Goal: Communication & Community: Answer question/provide support

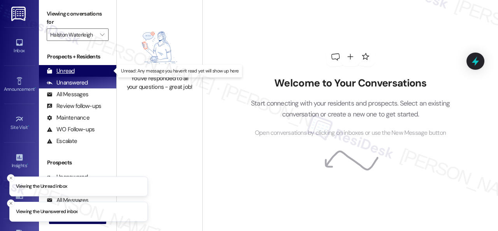
click at [72, 72] on div "Unread" at bounding box center [61, 71] width 28 height 8
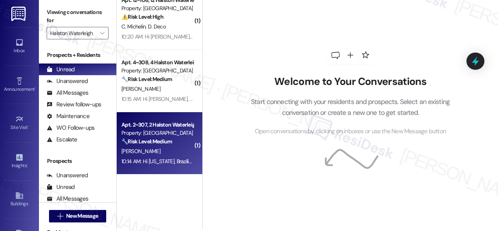
scroll to position [2, 0]
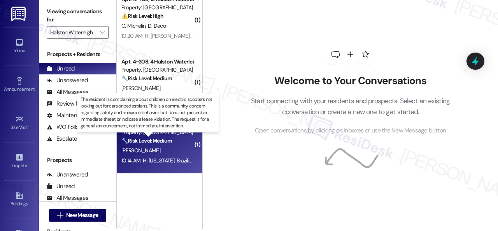
click at [172, 139] on strong "🔧 Risk Level: Medium" at bounding box center [146, 140] width 51 height 7
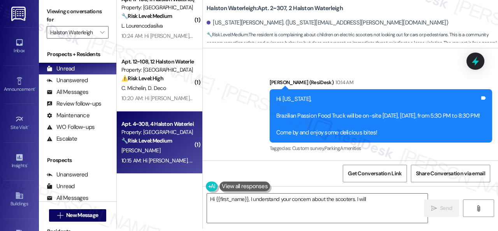
click at [178, 147] on div "[PERSON_NAME]" at bounding box center [158, 151] width 74 height 10
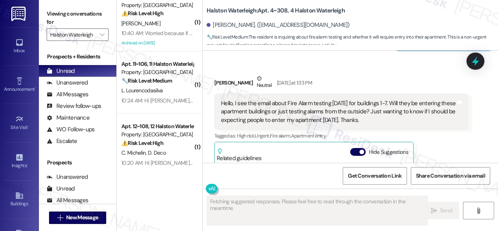
scroll to position [1499, 0]
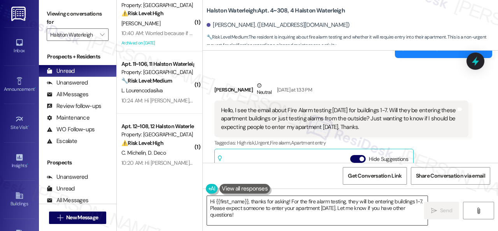
click at [357, 210] on textarea "Hi {{first_name}}, thanks for asking! For the fire alarm testing, they will be …" at bounding box center [317, 210] width 221 height 29
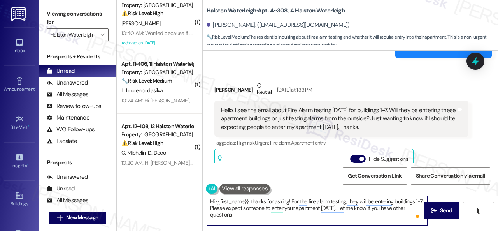
drag, startPoint x: 251, startPoint y: 201, endPoint x: 255, endPoint y: 213, distance: 12.8
click at [255, 213] on textarea "Hi {{first_name}}, thanks for asking! For the fire alarm testing, they will be …" at bounding box center [317, 210] width 221 height 29
paste textarea "I'm sorry for the delayed response. Please don’t hesitate to confirm if you sti…"
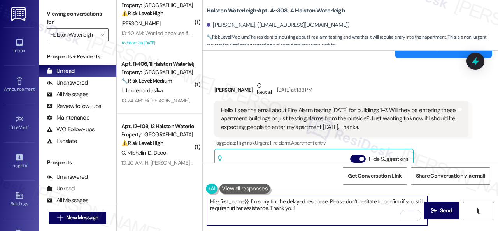
click at [266, 208] on textarea "Hi {{first_name}}, I'm sorry for the delayed response. Please don’t hesitate to…" at bounding box center [317, 210] width 221 height 29
click at [348, 208] on textarea "Hi {{first_name}}, I'm sorry for the delayed response. Please don’t hesitate to…" at bounding box center [317, 210] width 221 height 29
type textarea "Hi {{first_name}}, I'm sorry for the delayed response. Please don’t hesitate to…"
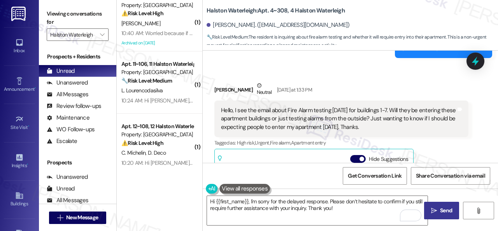
click at [443, 208] on span "Send" at bounding box center [446, 210] width 12 height 8
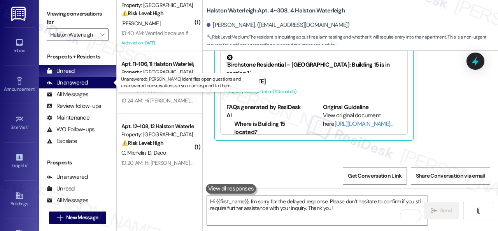
click at [65, 85] on div "Unanswered" at bounding box center [67, 83] width 41 height 8
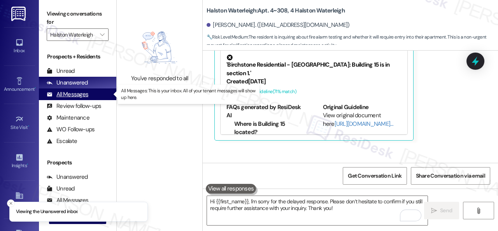
click at [66, 95] on div "All Messages" at bounding box center [68, 94] width 42 height 8
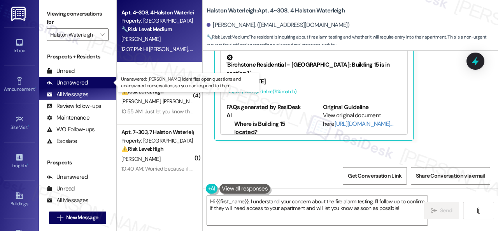
click at [73, 82] on div "Unanswered" at bounding box center [67, 83] width 41 height 8
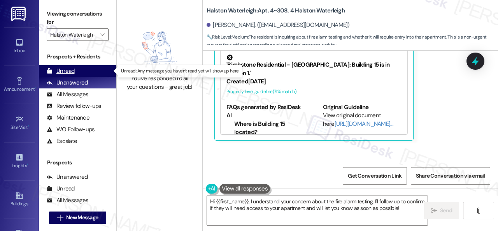
click at [61, 70] on div "Unread" at bounding box center [61, 71] width 28 height 8
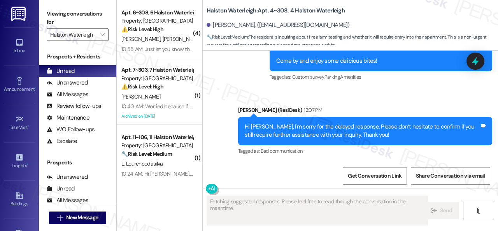
scroll to position [2, 0]
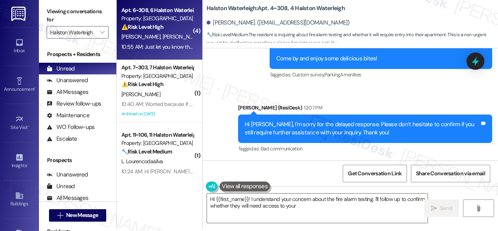
click at [163, 39] on span "[PERSON_NAME] [PERSON_NAME] [PERSON_NAME]" at bounding box center [222, 36] width 119 height 7
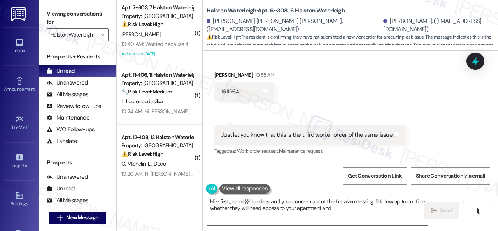
scroll to position [3970, 0]
drag, startPoint x: 243, startPoint y: 91, endPoint x: 219, endPoint y: 91, distance: 24.5
click at [219, 91] on div "16119641 Tags and notes" at bounding box center [244, 92] width 60 height 20
copy div "16119641"
click at [302, 85] on div "Received via SMS [PERSON_NAME] Question 10:44 AM I have not submitted new worke…" at bounding box center [350, 53] width 295 height 220
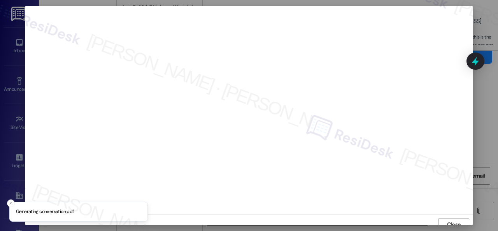
scroll to position [6, 0]
click at [460, 218] on span "Close" at bounding box center [454, 218] width 17 height 8
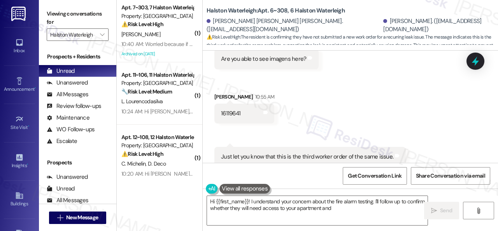
scroll to position [3970, 0]
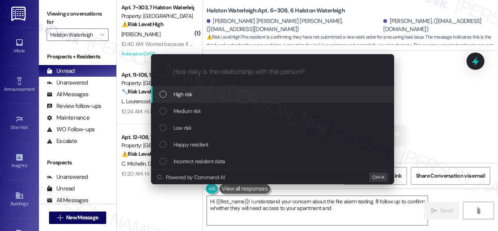
click at [438, 107] on div "Escalate Conversation How risky is the relationship with this person? Topics (e…" at bounding box center [249, 115] width 498 height 231
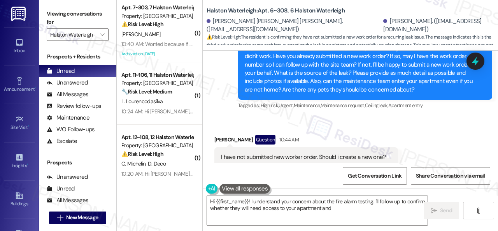
scroll to position [3775, 0]
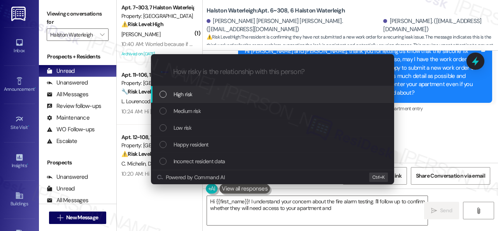
click at [187, 95] on span "High risk" at bounding box center [183, 94] width 19 height 9
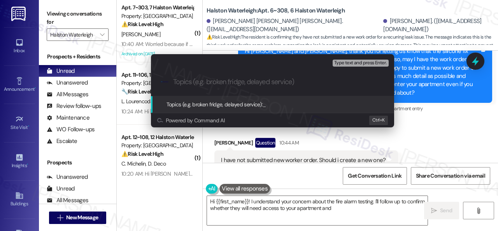
paste input "New Work Order Submitted 16119641"
type input "New Work Order Submitted 16119641"
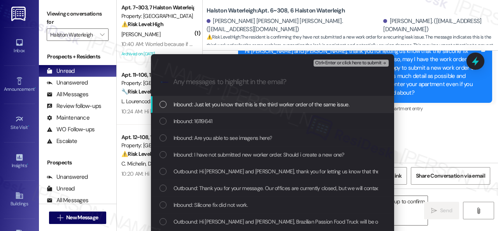
click at [194, 105] on span "Inbound: Just let you know that this is the third worker order of the same issu…" at bounding box center [262, 104] width 176 height 9
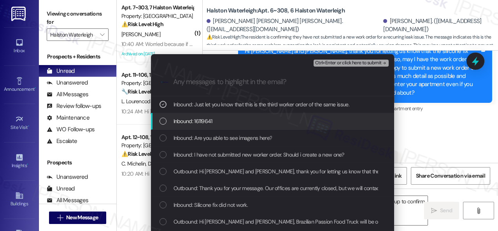
click at [189, 123] on span "Inbound: 16119641" at bounding box center [193, 121] width 39 height 9
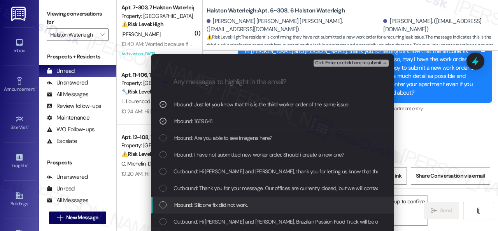
click at [203, 203] on span "Inbound: Silicone fix did not work." at bounding box center [211, 204] width 75 height 9
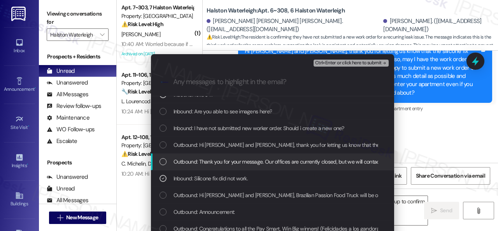
scroll to position [39, 0]
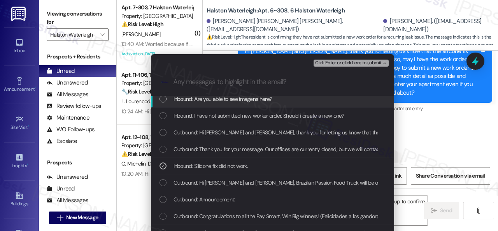
click at [330, 63] on span "Ctrl+Enter or click here to submit" at bounding box center [348, 62] width 67 height 5
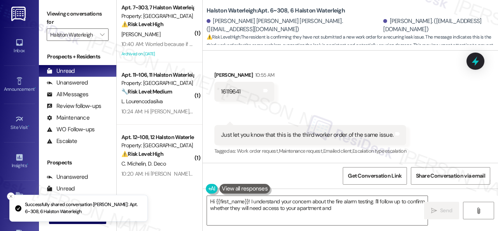
scroll to position [3969, 0]
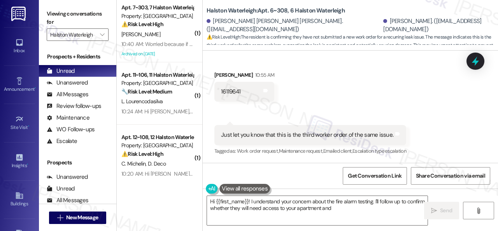
click at [356, 87] on div "Received via SMS [PERSON_NAME] Question 10:44 AM I have not submitted new worke…" at bounding box center [350, 53] width 295 height 220
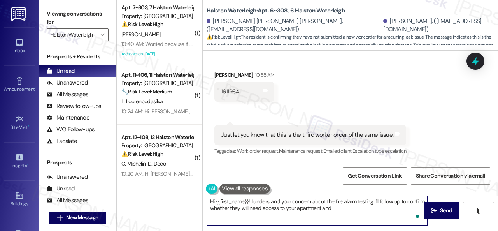
scroll to position [2, 0]
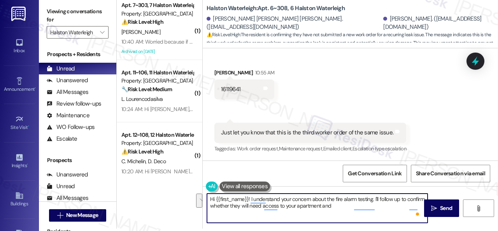
drag, startPoint x: 210, startPoint y: 201, endPoint x: 438, endPoint y: 234, distance: 230.0
click at [438, 230] on html "Inbox Go to Inbox Announcement • Send A Text Announcement Site Visit • Go to Si…" at bounding box center [249, 115] width 498 height 231
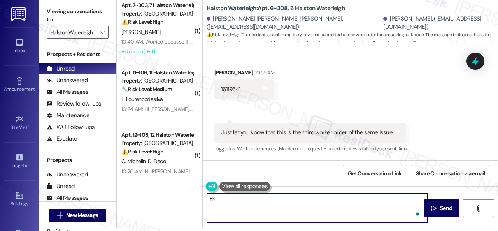
type textarea "t"
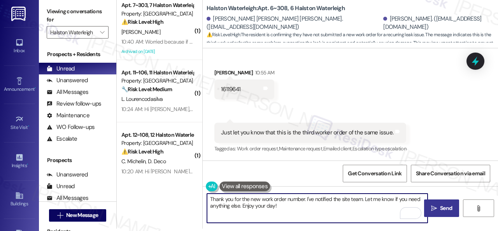
type textarea "Thank you for the new work order number. I've notified the site team. Let me kn…"
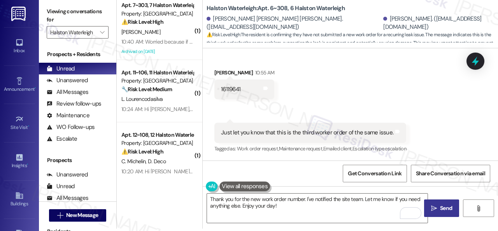
click at [442, 206] on span "Send" at bounding box center [446, 208] width 12 height 8
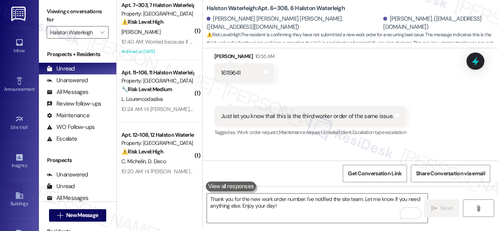
scroll to position [0, 0]
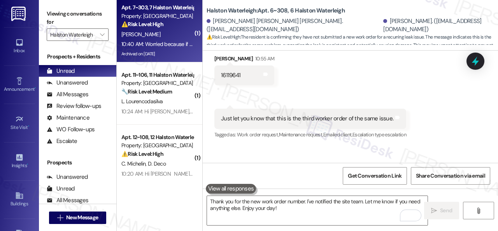
click at [177, 29] on div "Apt. 7~303, 7 Halston Waterleigh Property: [PERSON_NAME] ⚠️ Risk Level: High Th…" at bounding box center [158, 16] width 74 height 26
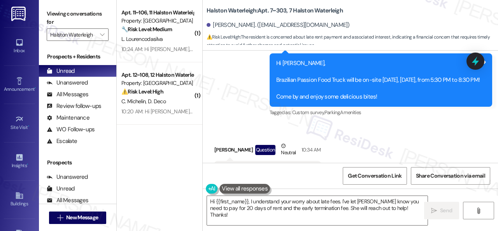
scroll to position [45754, 0]
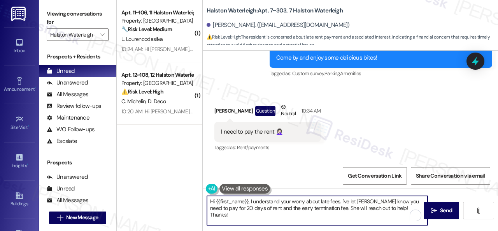
drag, startPoint x: 405, startPoint y: 209, endPoint x: 202, endPoint y: 200, distance: 203.7
click at [202, 200] on div "( 1 ) Apt. 11~106, 11 Halston Waterleigh Property: Halston Waterleigh 🔧 Risk Le…" at bounding box center [307, 115] width 381 height 231
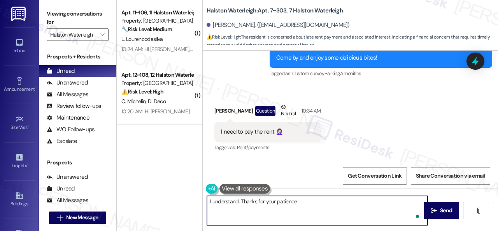
type textarea "I understand. Thanks for your patience."
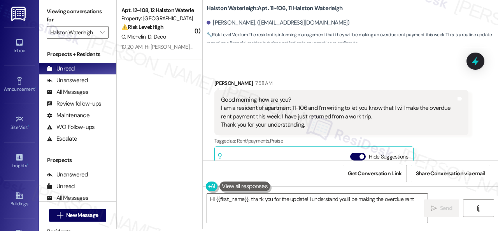
scroll to position [12385, 0]
drag, startPoint x: 248, startPoint y: 208, endPoint x: 251, endPoint y: 203, distance: 6.1
click at [248, 208] on textarea "Hi {{first_name}}, thank you for the update! I understand you'll be making the …" at bounding box center [317, 207] width 221 height 29
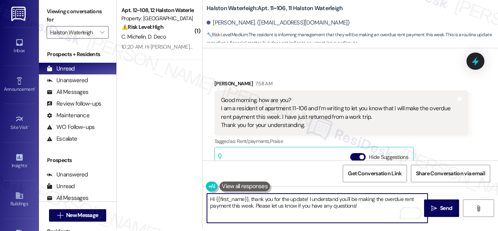
drag, startPoint x: 251, startPoint y: 200, endPoint x: 372, endPoint y: 206, distance: 121.6
click at [372, 206] on textarea "Hi {{first_name}}, thank you for the update! I understand you'll be making the …" at bounding box center [317, 207] width 221 height 29
paste textarea "Thanks for updating us on your payment plan! We appreciate you letting us know.…"
click at [250, 200] on textarea "Hi {{first_name}}, Thanks for updating us on your payment plan! We appreciate y…" at bounding box center [317, 207] width 221 height 29
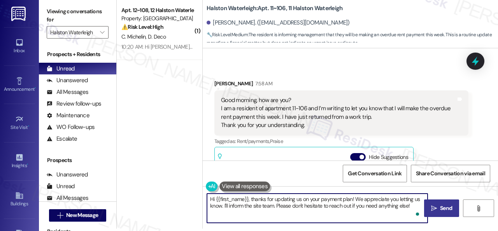
type textarea "Hi {{first_name}}, thanks for updating us on your payment plan! We appreciate y…"
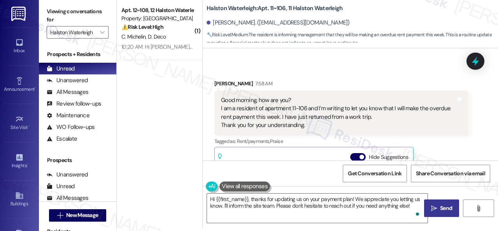
click at [443, 206] on span "Send" at bounding box center [446, 208] width 12 height 8
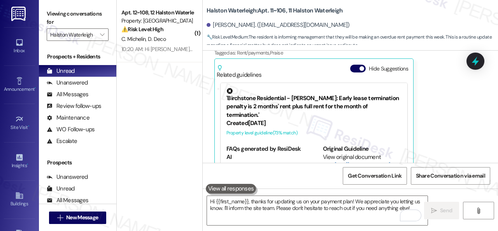
click at [235, 171] on div "Get Conversation Link Share Conversation via email" at bounding box center [350, 176] width 295 height 26
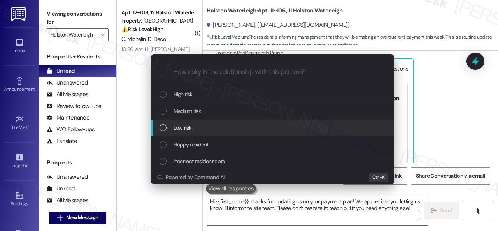
click at [177, 128] on span "Low risk" at bounding box center [183, 127] width 18 height 9
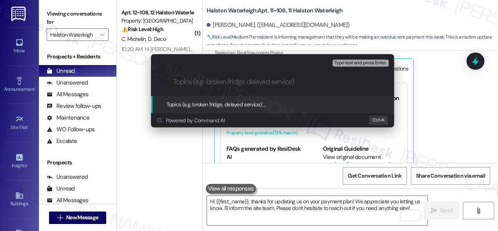
paste input "Late payment notice."
type input "Late payment notice."
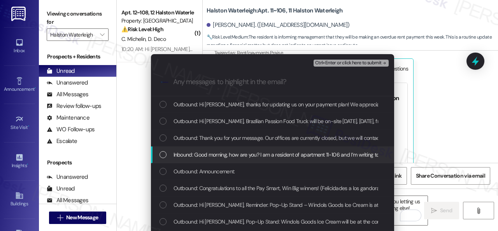
click at [212, 153] on span "Inbound: Good morning, how are you? I am a resident of apartment 11-106 and I’m…" at bounding box center [431, 154] width 515 height 9
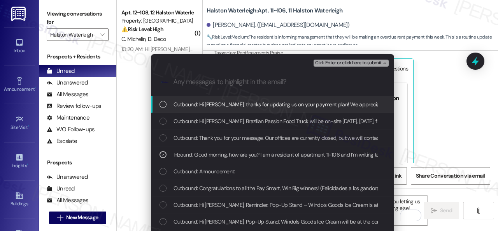
click at [328, 63] on span "Ctrl+Enter or click here to submit" at bounding box center [348, 62] width 67 height 5
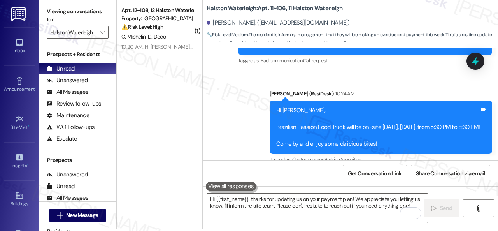
scroll to position [12670, 0]
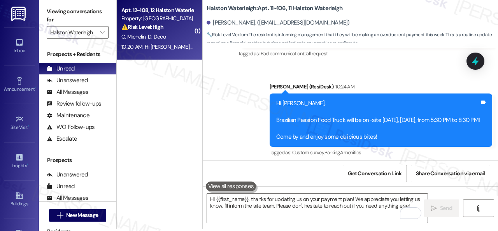
click at [178, 28] on div "⚠️ Risk Level: High The resident is inquiring about the deadline to pay rent wi…" at bounding box center [157, 27] width 72 height 8
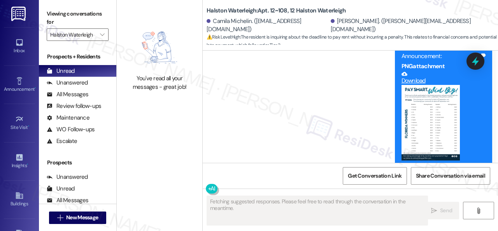
scroll to position [18507, 0]
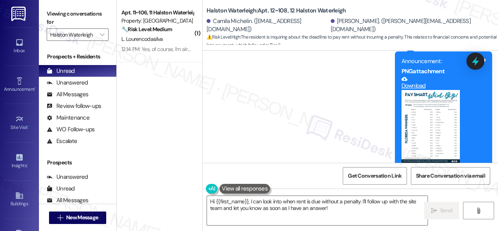
click at [247, 200] on div "Collections Status [DATE] 2:21 AM [PERSON_NAME] has an outstanding balance of $…" at bounding box center [342, 234] width 266 height 68
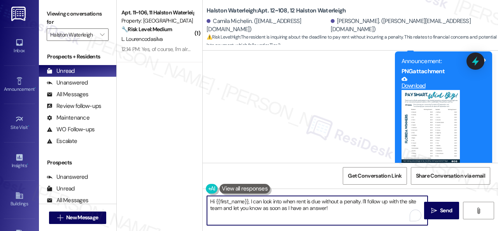
drag, startPoint x: 216, startPoint y: 201, endPoint x: 366, endPoint y: 214, distance: 151.2
click at [360, 214] on textarea "Hi {{first_name}}, I can look into when rent is due without a penalty. I'll fol…" at bounding box center [317, 210] width 221 height 29
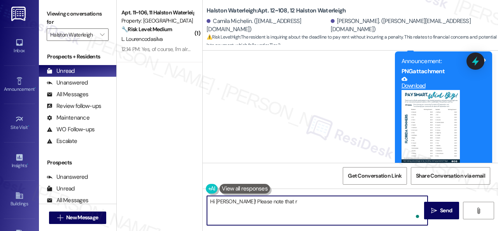
paste textarea "ent is due on the 1st, with a grace period until the 3rd. The total balance app…"
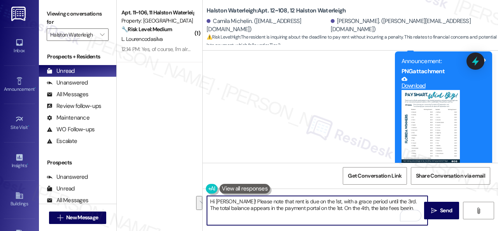
drag, startPoint x: 393, startPoint y: 201, endPoint x: 324, endPoint y: 206, distance: 69.4
click at [324, 206] on textarea "Hi [PERSON_NAME]! Please note that rent is due on the 1st, with a grace period …" at bounding box center [317, 210] width 221 height 29
click at [300, 210] on textarea "Hi [PERSON_NAME]! Please note that rent is due on the 1st, with a grace period …" at bounding box center [317, 210] width 221 height 29
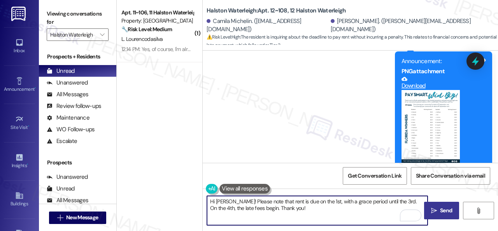
type textarea "Hi [PERSON_NAME]! Please note that rent is due on the 1st, with a grace period …"
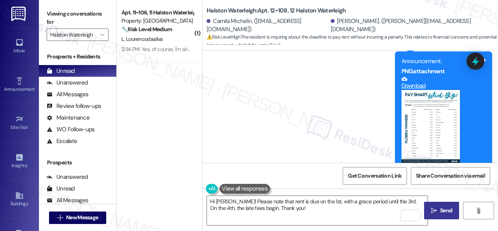
click at [439, 204] on button " Send" at bounding box center [441, 211] width 35 height 18
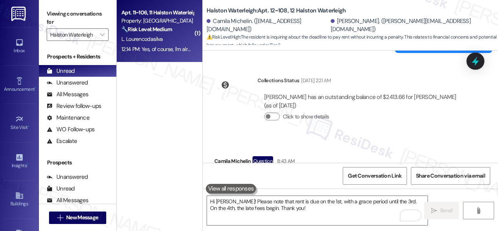
click at [171, 38] on div "L. Lourencodasilva" at bounding box center [158, 39] width 74 height 10
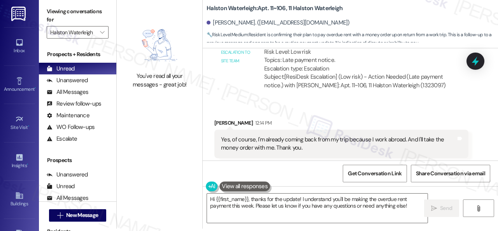
scroll to position [12807, 0]
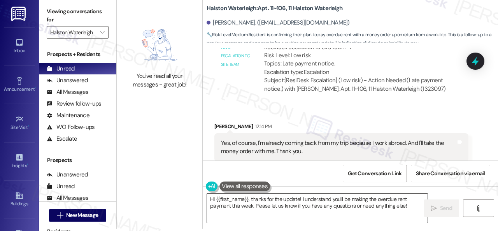
click at [286, 202] on textarea "Hi {{first_name}}, thanks for the update! I understand you'll be making the ove…" at bounding box center [317, 207] width 221 height 29
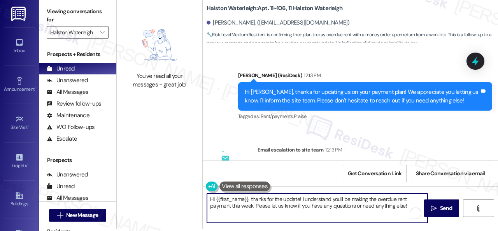
scroll to position [12651, 0]
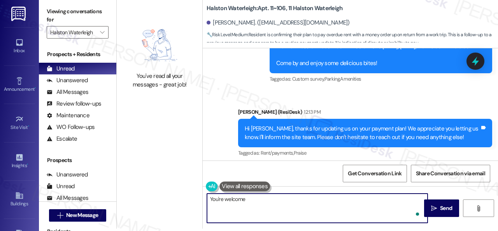
type textarea "You're welcome!"
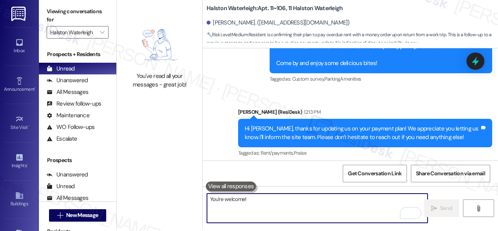
scroll to position [12923, 0]
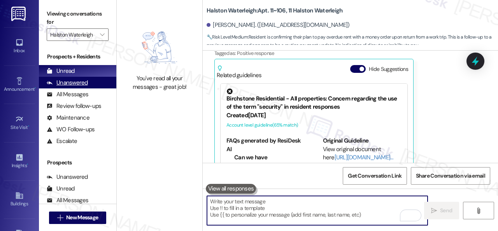
click at [69, 83] on div "Unanswered" at bounding box center [67, 83] width 41 height 8
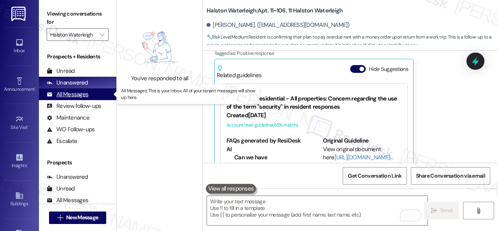
click at [71, 94] on div "All Messages" at bounding box center [68, 94] width 42 height 8
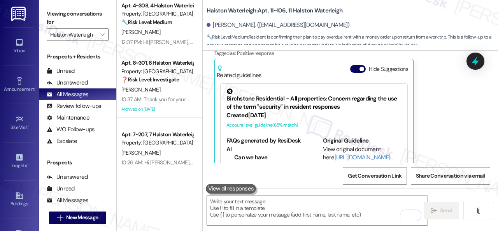
scroll to position [272, 0]
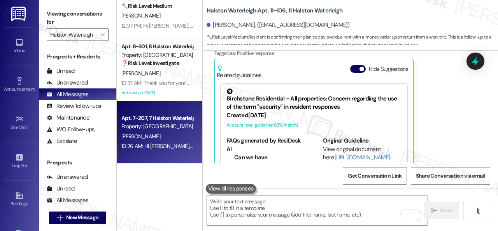
click at [178, 138] on div "[PERSON_NAME]" at bounding box center [158, 137] width 74 height 10
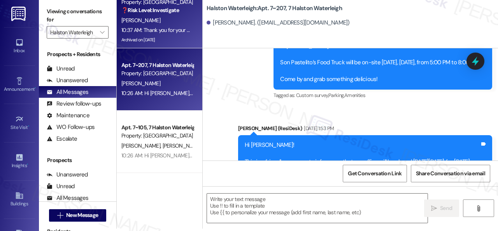
scroll to position [389, 0]
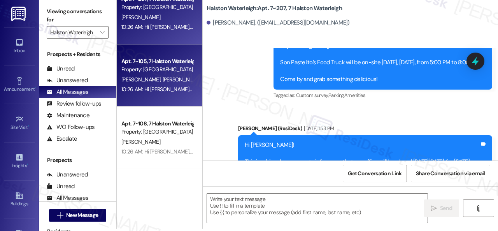
click at [170, 81] on div "[PERSON_NAME] [PERSON_NAME]" at bounding box center [158, 80] width 74 height 10
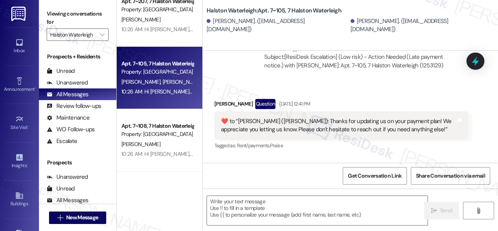
scroll to position [22932, 0]
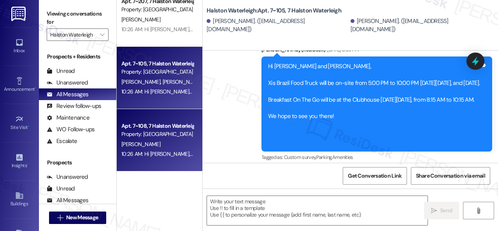
click at [166, 149] on div "10:26 AM: Hi [PERSON_NAME], Brazilian Passion Food Truck will be on-site [DATE]…" at bounding box center [158, 154] width 74 height 10
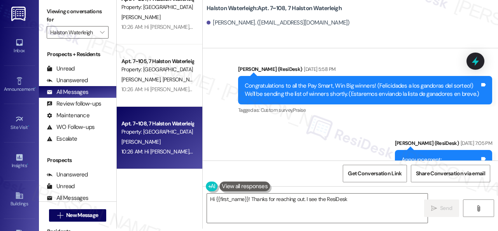
scroll to position [4189, 0]
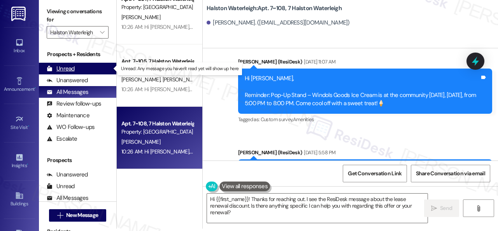
click at [61, 66] on div "Unread" at bounding box center [61, 69] width 28 height 8
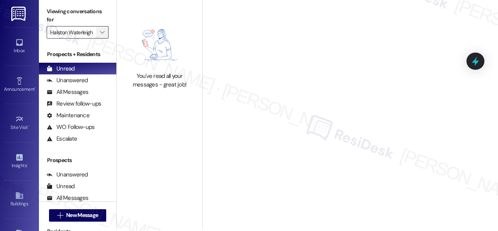
click at [105, 31] on span "" at bounding box center [101, 32] width 7 height 12
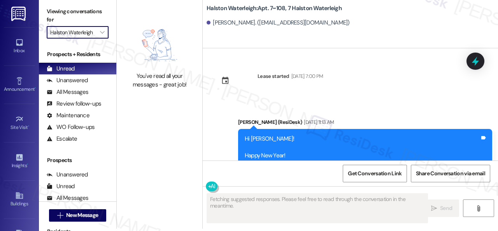
scroll to position [4578, 0]
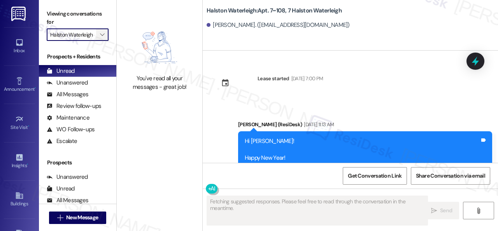
scroll to position [4578, 0]
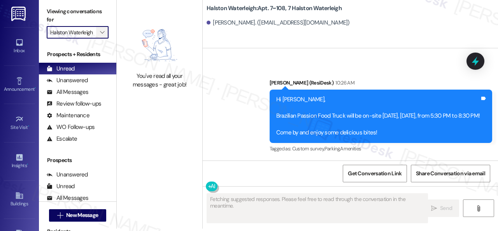
click at [105, 33] on span "" at bounding box center [101, 32] width 7 height 12
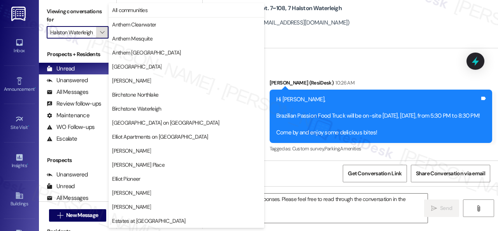
scroll to position [267, 0]
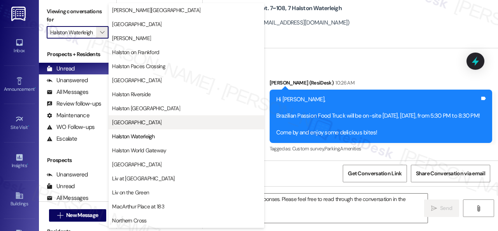
click at [124, 124] on span "[GEOGRAPHIC_DATA]" at bounding box center [136, 122] width 49 height 8
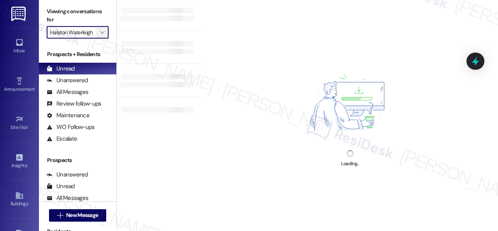
type input "[GEOGRAPHIC_DATA]"
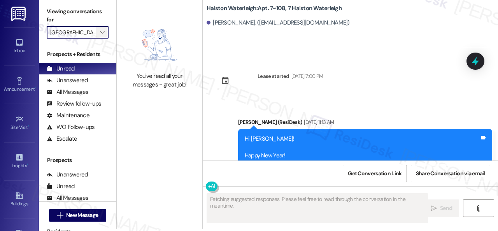
type textarea "Fetching suggested responses. Please feel free to read through the conversation…"
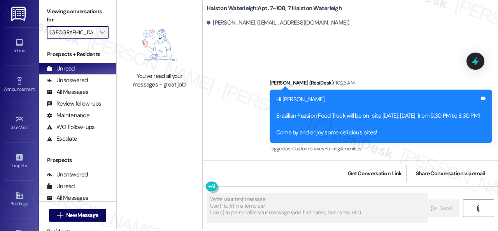
click at [104, 32] on icon "" at bounding box center [102, 32] width 4 height 6
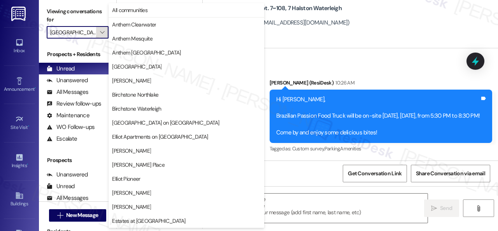
scroll to position [267, 0]
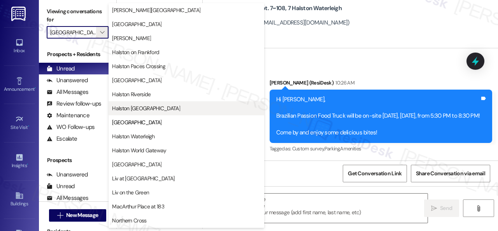
click at [130, 110] on span "Halston [GEOGRAPHIC_DATA]" at bounding box center [146, 108] width 68 height 8
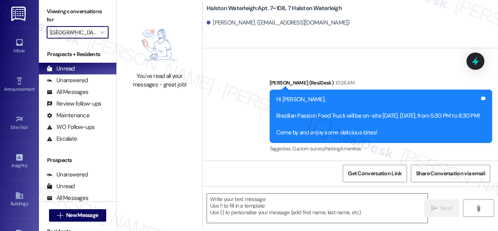
type input "Halston [GEOGRAPHIC_DATA]"
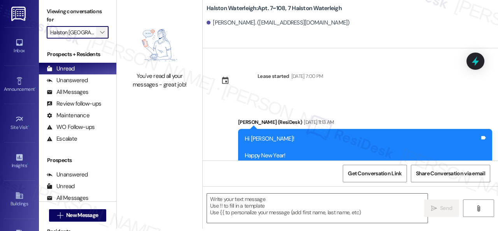
click at [106, 31] on span "" at bounding box center [101, 32] width 7 height 12
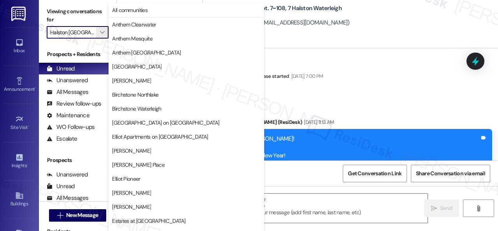
type textarea "Fetching suggested responses. Please feel free to read through the conversation…"
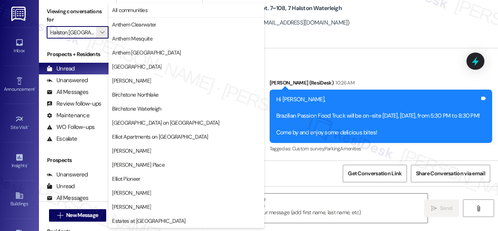
scroll to position [234, 0]
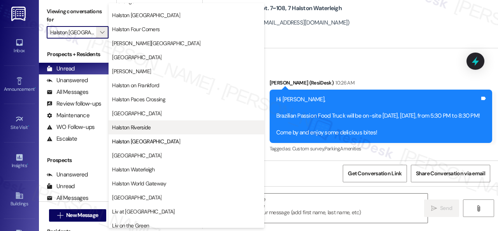
click at [141, 127] on span "Halston Riverside" at bounding box center [131, 127] width 39 height 8
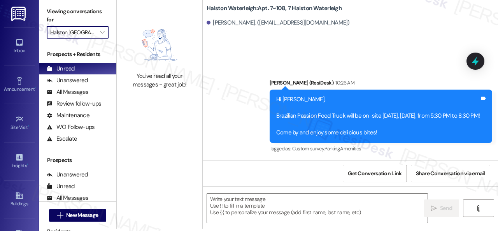
type input "Halston Riverside"
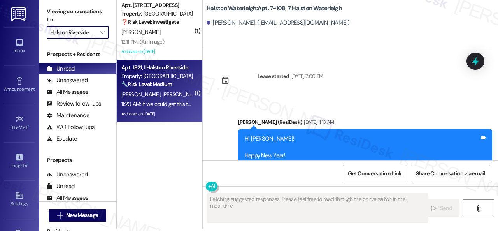
type textarea "Fetching suggested responses. Please feel free to read through the conversation…"
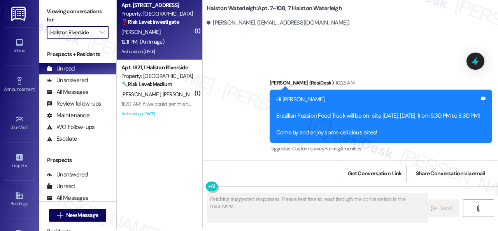
click at [177, 36] on div "L. Yarbrough" at bounding box center [158, 32] width 74 height 10
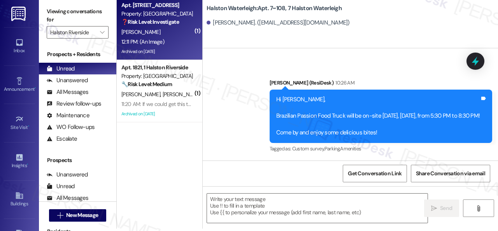
type textarea "Fetching suggested responses. Please feel free to read through the conversation…"
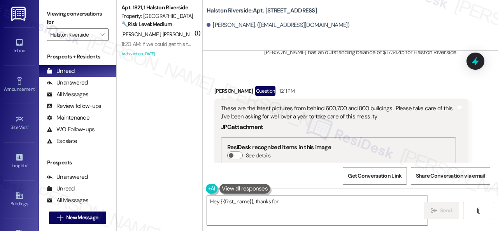
scroll to position [28698, 0]
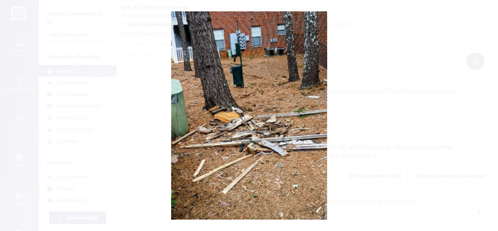
click at [274, 99] on button "Unzoom image" at bounding box center [249, 115] width 498 height 231
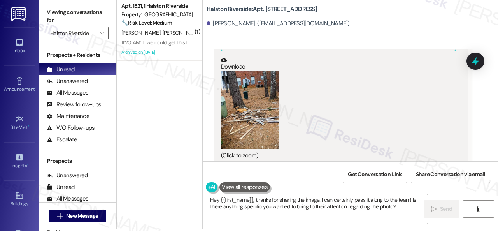
scroll to position [2, 0]
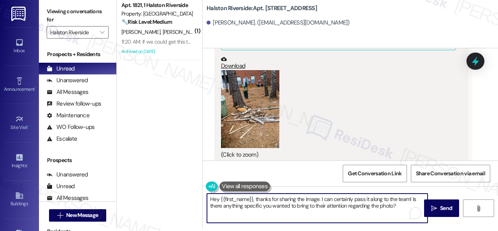
drag, startPoint x: 323, startPoint y: 197, endPoint x: 351, endPoint y: 200, distance: 28.2
click at [351, 200] on textarea "Hey {{first_name}}, thanks for sharing the image. I can certainly pass it along…" at bounding box center [317, 207] width 221 height 29
drag, startPoint x: 388, startPoint y: 200, endPoint x: 392, endPoint y: 207, distance: 7.7
click at [392, 207] on textarea "Hey {{first_name}}, thanks for sharing the image. I will pass it along to the t…" at bounding box center [317, 207] width 221 height 29
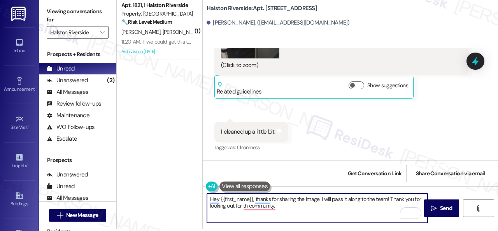
scroll to position [28581, 0]
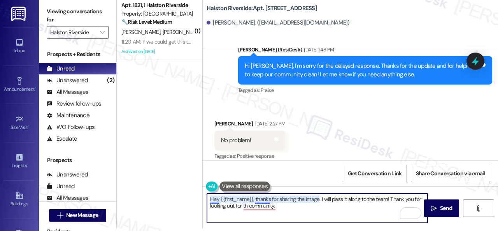
click at [214, 199] on textarea "Hey {{first_name}}, thanks for sharing the image. I will pass it along to the t…" at bounding box center [317, 207] width 221 height 29
click at [335, 211] on textarea "Hi {{first_name}}, thank you for sharing the image. I will pass it along to the…" at bounding box center [317, 207] width 221 height 29
click at [286, 204] on textarea "Hi {{first_name}}, thank you for sharing the image. I will pass it along to the…" at bounding box center [317, 207] width 221 height 29
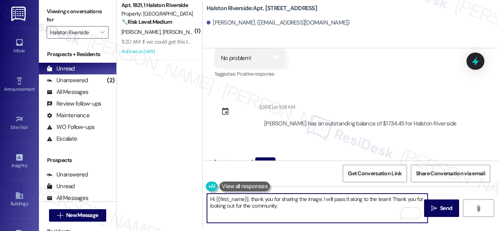
scroll to position [28620, 0]
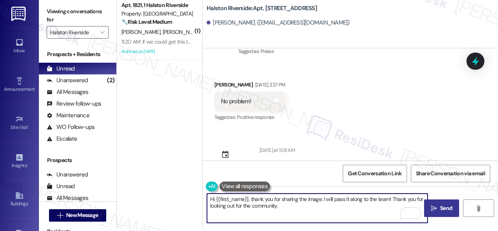
type textarea "Hi {{first_name}}, thank you for sharing the image. I will pass it along to the…"
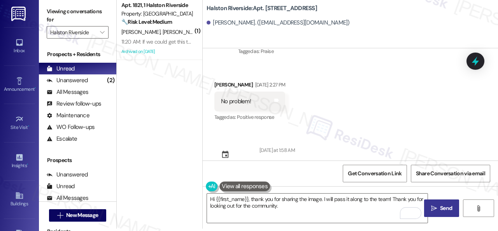
click at [444, 206] on span "Send" at bounding box center [446, 208] width 12 height 8
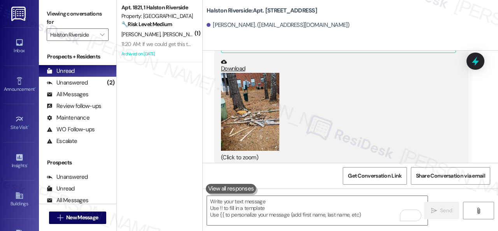
scroll to position [28737, 0]
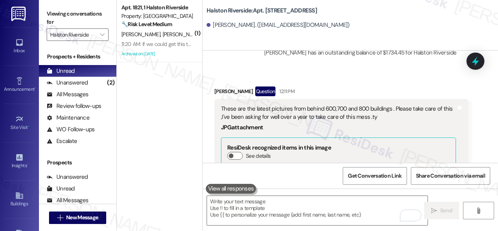
click at [256, 190] on button "Zoom image" at bounding box center [250, 229] width 58 height 78
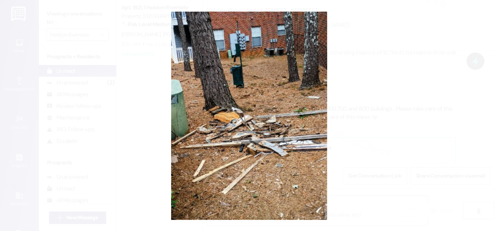
click at [288, 91] on button "Unzoom image" at bounding box center [249, 115] width 498 height 231
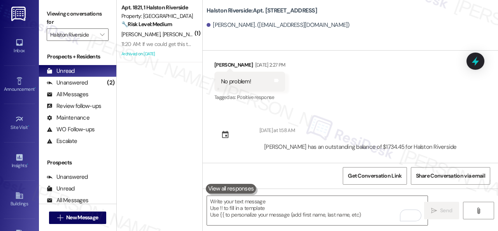
scroll to position [28620, 0]
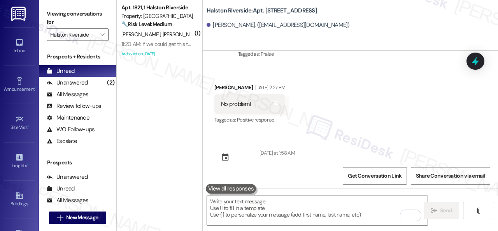
drag, startPoint x: 304, startPoint y: 92, endPoint x: 388, endPoint y: 88, distance: 84.9
click at [388, 221] on div "These are the latest pictures from behind 600,700 and 800 buildings . Please ta…" at bounding box center [338, 229] width 235 height 17
copy div "behind 600,700 and 800 buildings"
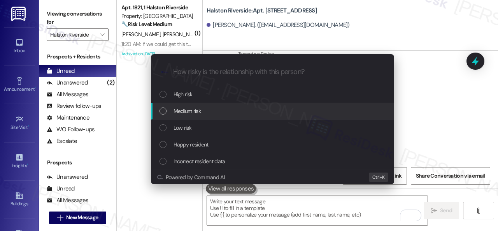
click at [181, 109] on span "Medium risk" at bounding box center [187, 111] width 27 height 9
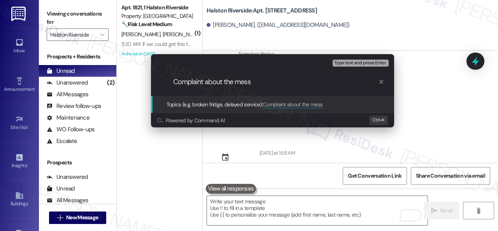
paste input "behind 600,700 and 800 buildings"
type input "Complaint about the mess behind 600,700 and 800 buildings."
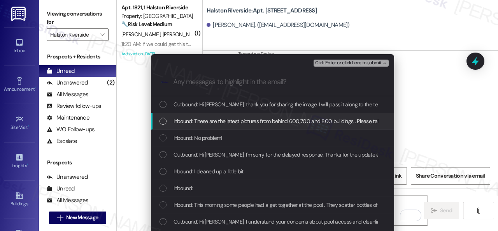
click at [187, 123] on span "Inbound: These are the latest pictures from behind 600,700 and 800 buildings . …" at bounding box center [364, 121] width 380 height 9
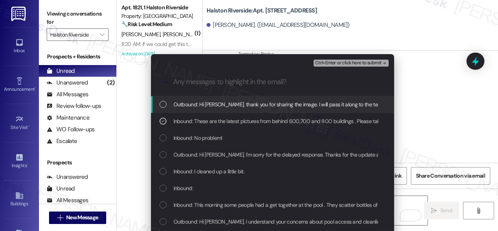
click at [337, 60] on span "Ctrl+Enter or click here to submit" at bounding box center [348, 62] width 67 height 5
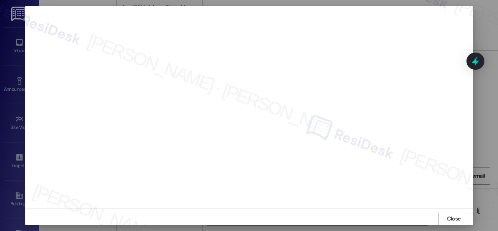
scroll to position [10, 0]
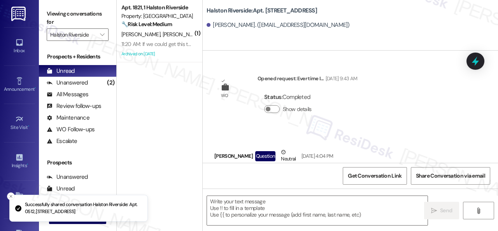
click at [179, 35] on div "D. Abbott I. Abbott" at bounding box center [158, 35] width 74 height 10
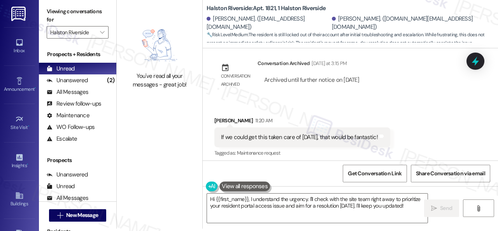
scroll to position [7577, 0]
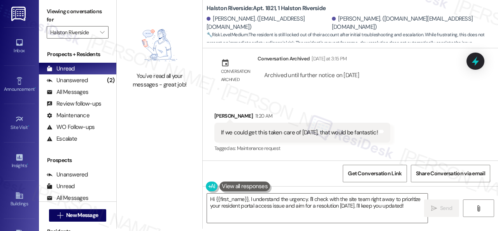
click at [400, 97] on div "Received via SMS Izabel Abbott 11:20 AM If we could get this taken care of toda…" at bounding box center [350, 127] width 295 height 66
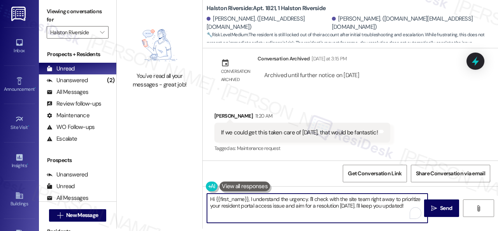
drag, startPoint x: 258, startPoint y: 187, endPoint x: 173, endPoint y: 175, distance: 85.8
click at [174, 176] on div "You've read all your messages - great job! Halston Riverside: Apt. 1821, 1 Hals…" at bounding box center [307, 113] width 381 height 231
paste textarea "I haven't received a response from the site team yet. Rest assured that I will …"
drag, startPoint x: 333, startPoint y: 211, endPoint x: 365, endPoint y: 213, distance: 31.6
click at [365, 213] on textarea "I haven't received a response from the site team yet. Rest assured that I will …" at bounding box center [317, 207] width 221 height 29
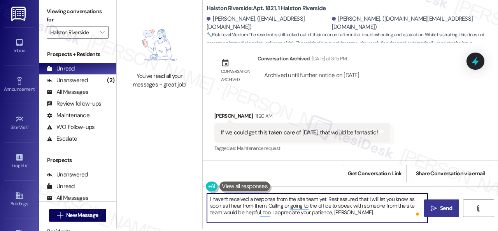
type textarea "I haven't received a response from the site team yet. Rest assured that I will …"
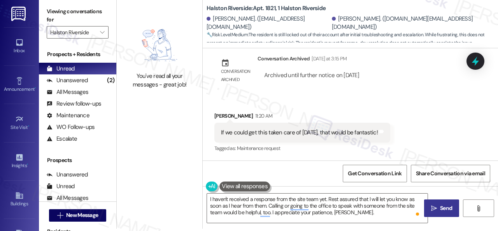
click at [446, 211] on span "Send" at bounding box center [446, 208] width 12 height 8
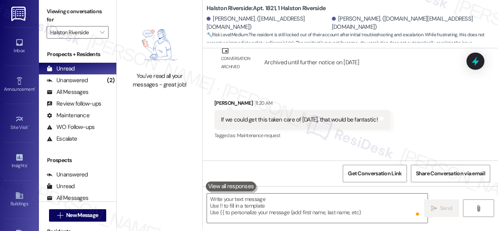
scroll to position [7577, 0]
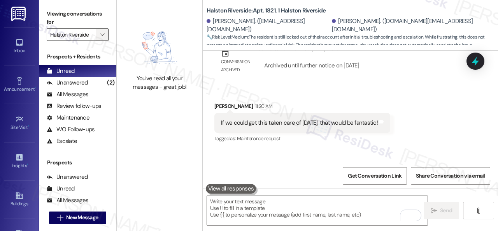
click at [104, 35] on icon "" at bounding box center [102, 35] width 4 height 6
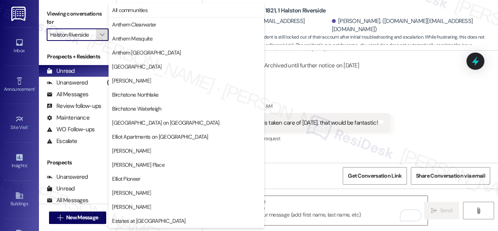
scroll to position [267, 0]
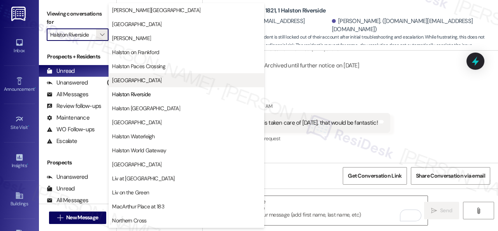
click at [135, 80] on span "[GEOGRAPHIC_DATA]" at bounding box center [136, 80] width 49 height 8
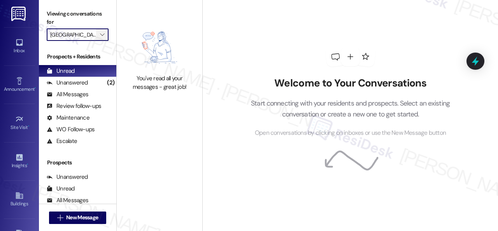
click at [102, 33] on icon "" at bounding box center [102, 35] width 4 height 6
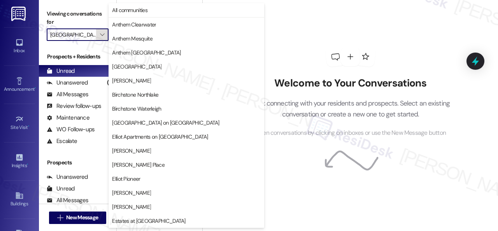
scroll to position [267, 0]
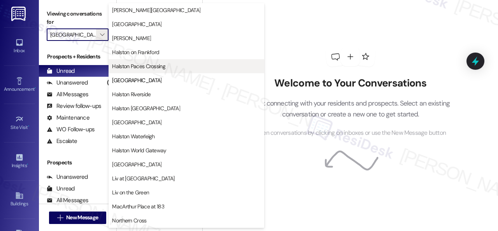
click at [137, 69] on span "Halston Paces Crossing" at bounding box center [138, 66] width 53 height 8
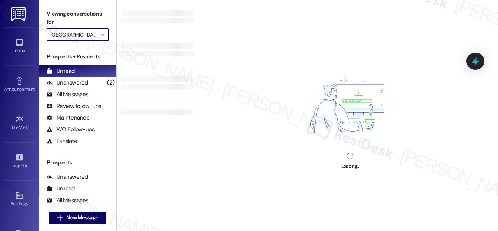
type input "Halston Paces Crossing"
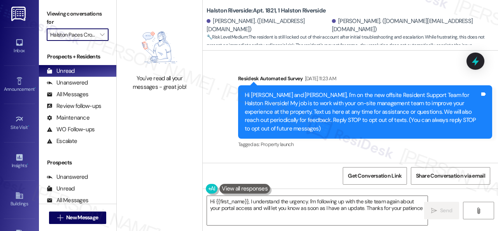
type textarea "Hi {{first_name}}, I understand the urgency. I'm following up with the site tea…"
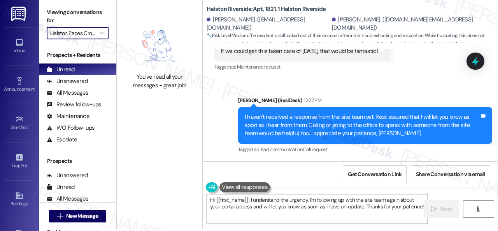
scroll to position [2, 0]
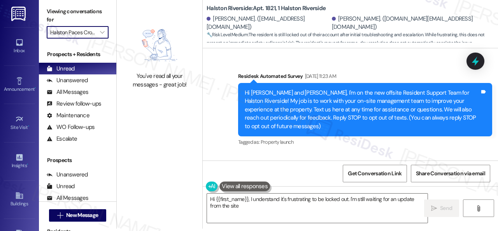
type textarea "Hi {{first_name}}, I understand it's frustrating to be locked out. I'm still wa…"
